Goal: Task Accomplishment & Management: Manage account settings

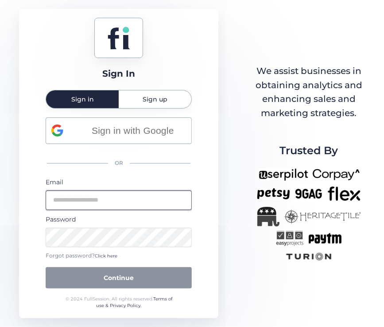
click at [112, 208] on input "email" at bounding box center [119, 199] width 146 height 19
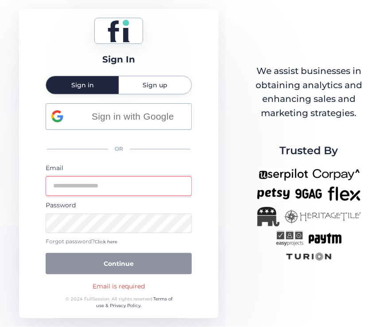
type input "**********"
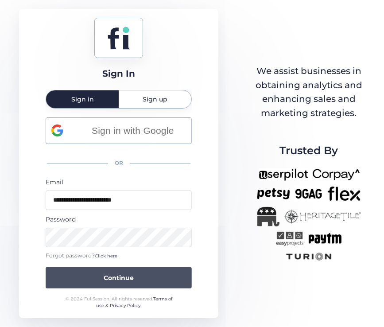
click at [104, 278] on span "Continue" at bounding box center [119, 278] width 30 height 10
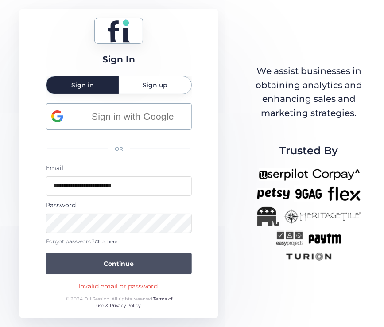
click at [122, 261] on span "Continue" at bounding box center [119, 264] width 30 height 10
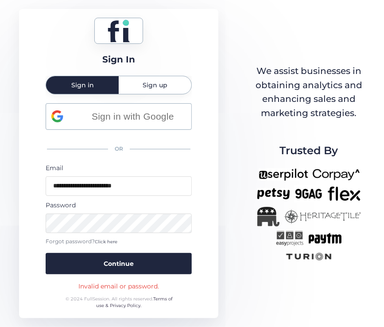
click at [365, 158] on div "**********" at bounding box center [192, 163] width 384 height 327
drag, startPoint x: 281, startPoint y: 151, endPoint x: 335, endPoint y: 151, distance: 54.0
click at [335, 151] on span "Trusted By" at bounding box center [309, 150] width 58 height 17
drag, startPoint x: 362, startPoint y: 174, endPoint x: 260, endPoint y: 174, distance: 101.8
click at [260, 174] on div at bounding box center [309, 215] width 112 height 94
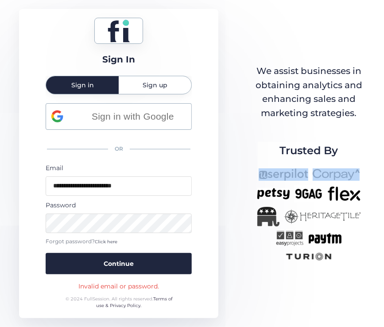
click at [259, 160] on div "Trusted By" at bounding box center [309, 202] width 112 height 120
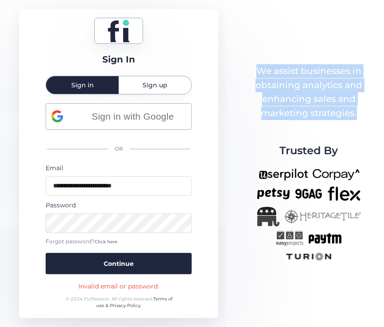
drag, startPoint x: 248, startPoint y: 68, endPoint x: 361, endPoint y: 124, distance: 125.9
click at [361, 124] on div "**********" at bounding box center [192, 163] width 384 height 327
click at [359, 124] on div "We assist businesses in obtaining analytics and enhancing sales and marketing s…" at bounding box center [309, 163] width 112 height 198
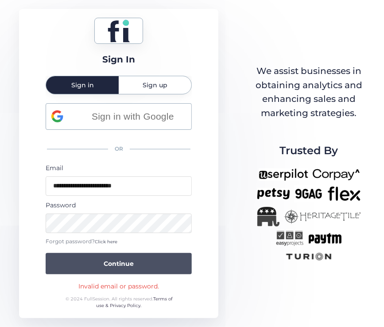
click at [145, 257] on button "Continue" at bounding box center [119, 263] width 146 height 21
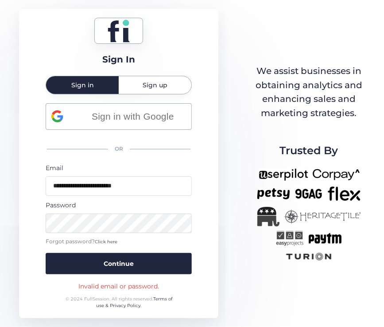
click at [334, 286] on div "**********" at bounding box center [192, 163] width 384 height 327
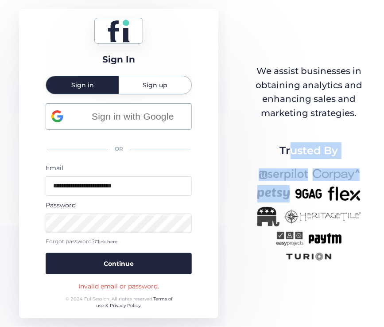
drag, startPoint x: 293, startPoint y: 163, endPoint x: 307, endPoint y: 191, distance: 31.1
click at [303, 196] on div "Trusted By" at bounding box center [309, 202] width 112 height 120
drag, startPoint x: 266, startPoint y: 156, endPoint x: 274, endPoint y: 156, distance: 8.0
click at [267, 156] on div "Trusted By" at bounding box center [309, 202] width 112 height 120
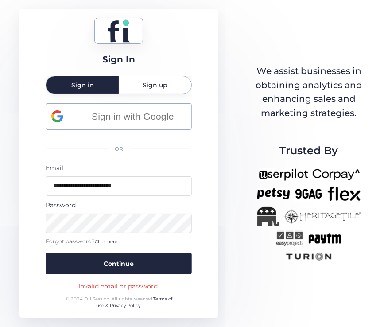
click at [275, 147] on div "Trusted By" at bounding box center [309, 202] width 112 height 120
drag, startPoint x: 284, startPoint y: 137, endPoint x: 350, endPoint y: 155, distance: 68.1
click at [350, 155] on div "We assist businesses in obtaining analytics and enhancing sales and marketing s…" at bounding box center [309, 163] width 112 height 198
click at [280, 156] on span "Trusted By" at bounding box center [309, 150] width 58 height 17
drag, startPoint x: 278, startPoint y: 150, endPoint x: 341, endPoint y: 155, distance: 63.5
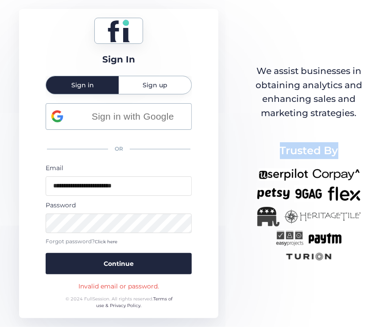
click at [341, 155] on div "Trusted By" at bounding box center [309, 202] width 112 height 120
click at [347, 160] on div "Trusted By" at bounding box center [309, 202] width 112 height 120
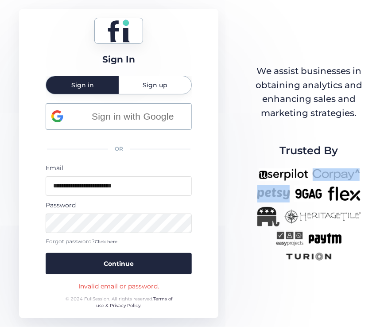
drag, startPoint x: 365, startPoint y: 174, endPoint x: 289, endPoint y: 187, distance: 76.9
click at [289, 187] on div "**********" at bounding box center [192, 163] width 384 height 327
click at [305, 197] on img at bounding box center [308, 193] width 29 height 17
click at [324, 192] on div at bounding box center [309, 215] width 112 height 94
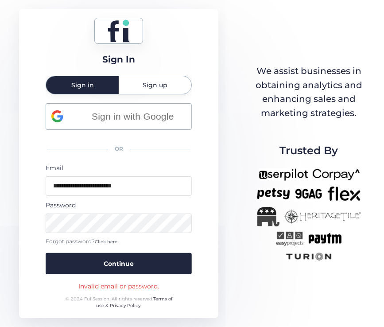
drag, startPoint x: 328, startPoint y: 193, endPoint x: 354, endPoint y: 204, distance: 27.8
click at [354, 204] on div at bounding box center [309, 215] width 112 height 94
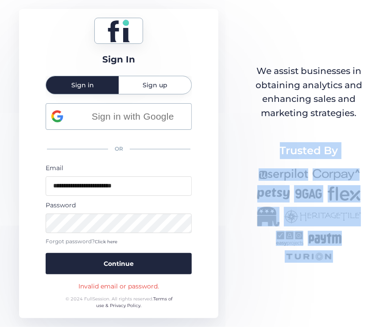
drag, startPoint x: 341, startPoint y: 257, endPoint x: 274, endPoint y: 139, distance: 136.4
click at [274, 139] on div "We assist businesses in obtaining analytics and enhancing sales and marketing s…" at bounding box center [309, 163] width 112 height 198
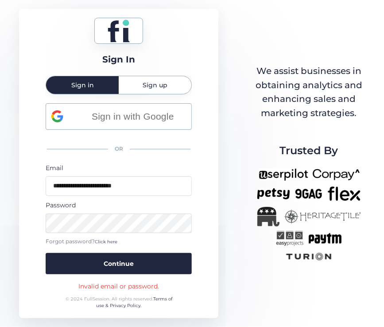
click at [263, 123] on div "We assist businesses in obtaining analytics and enhancing sales and marketing s…" at bounding box center [309, 163] width 112 height 198
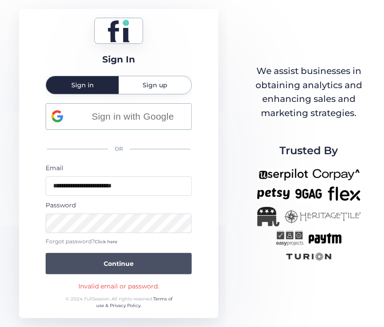
click at [143, 264] on button "Continue" at bounding box center [119, 263] width 146 height 21
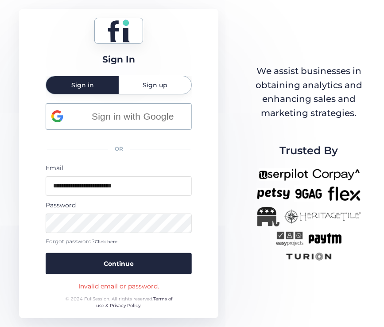
click at [240, 156] on div "**********" at bounding box center [192, 163] width 384 height 327
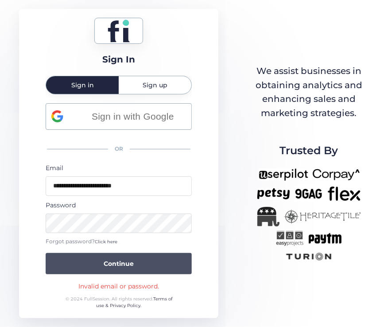
click at [147, 266] on button "Continue" at bounding box center [119, 263] width 146 height 21
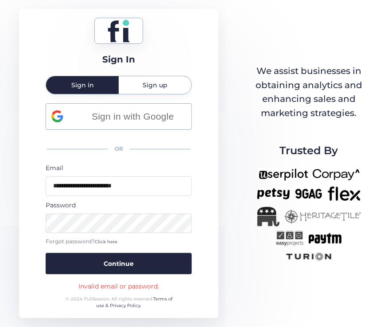
click at [124, 287] on div "Invalid email or password." at bounding box center [118, 286] width 81 height 10
copy div "Invalid email or password."
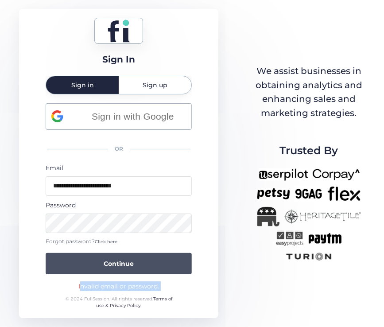
click at [138, 262] on button "Continue" at bounding box center [119, 263] width 146 height 21
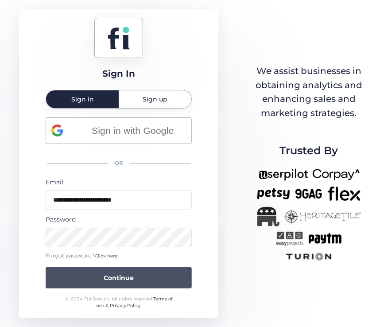
click at [78, 279] on button "Continue" at bounding box center [119, 277] width 146 height 21
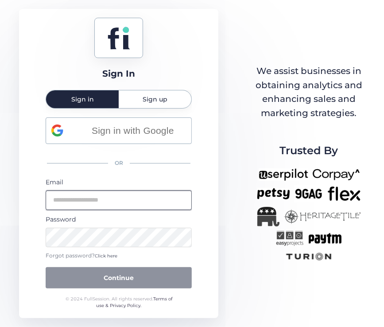
click at [120, 204] on input "email" at bounding box center [119, 199] width 146 height 19
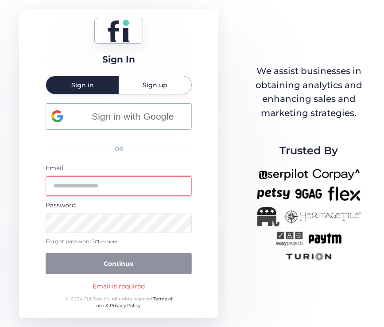
type input "**********"
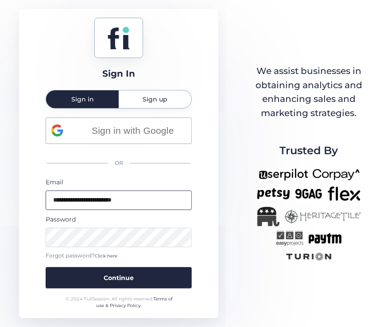
click at [46, 267] on button "Continue" at bounding box center [119, 277] width 146 height 21
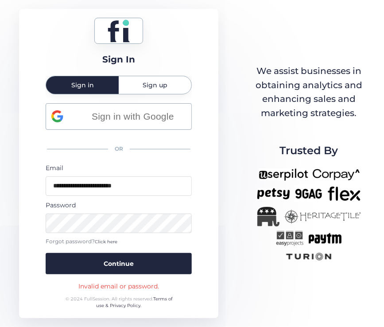
click at [119, 286] on div "Invalid email or password." at bounding box center [118, 286] width 81 height 10
copy div "Invalid email or password."
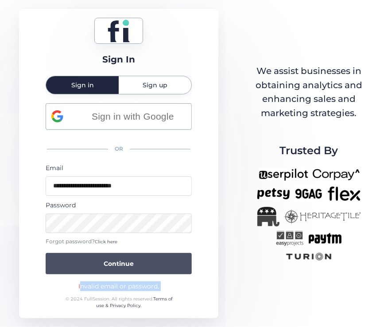
click at [123, 266] on span "Continue" at bounding box center [119, 264] width 30 height 10
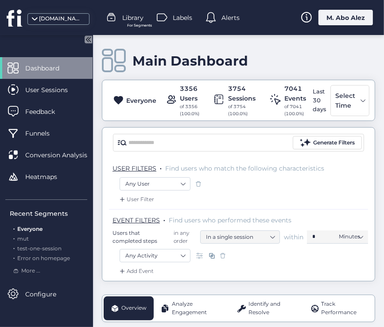
click at [328, 17] on div "M. Abo Alez" at bounding box center [345, 17] width 54 height 15
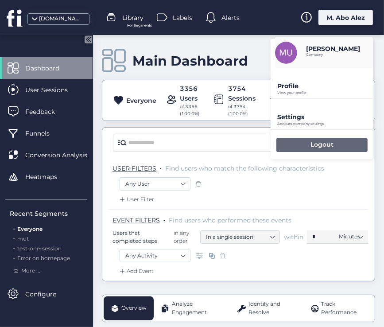
click at [320, 142] on p "Logout" at bounding box center [321, 144] width 23 height 8
